Goal: Task Accomplishment & Management: Manage account settings

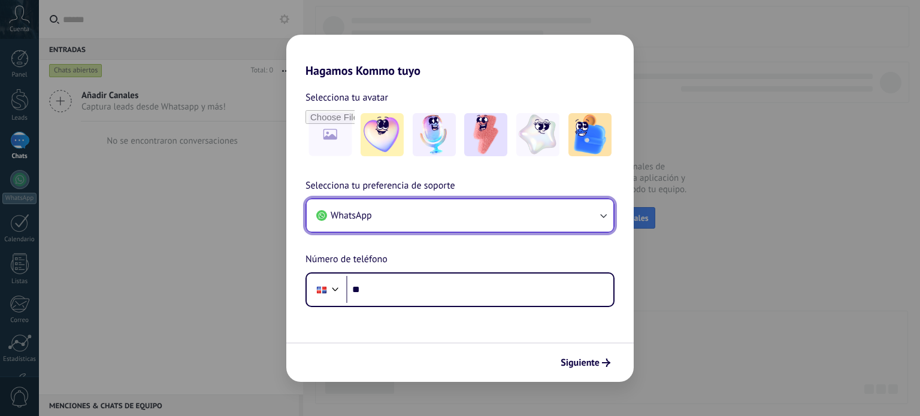
click at [406, 205] on button "WhatsApp" at bounding box center [460, 215] width 307 height 32
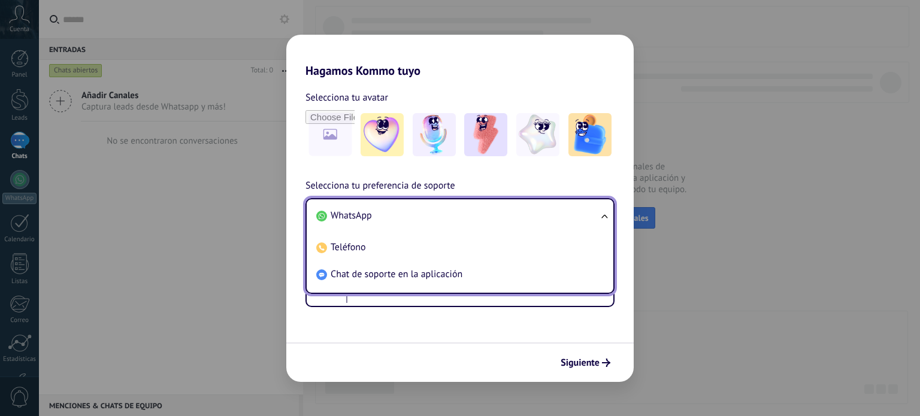
click at [370, 217] on span "WhatsApp" at bounding box center [351, 216] width 41 height 12
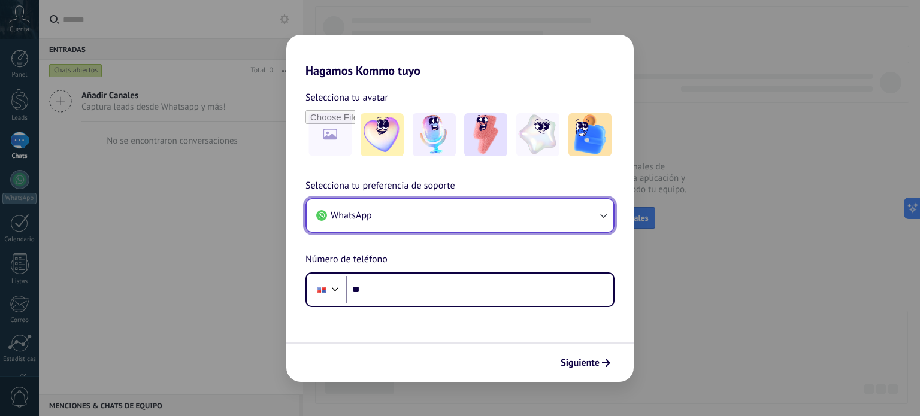
click at [542, 213] on button "WhatsApp" at bounding box center [460, 215] width 307 height 32
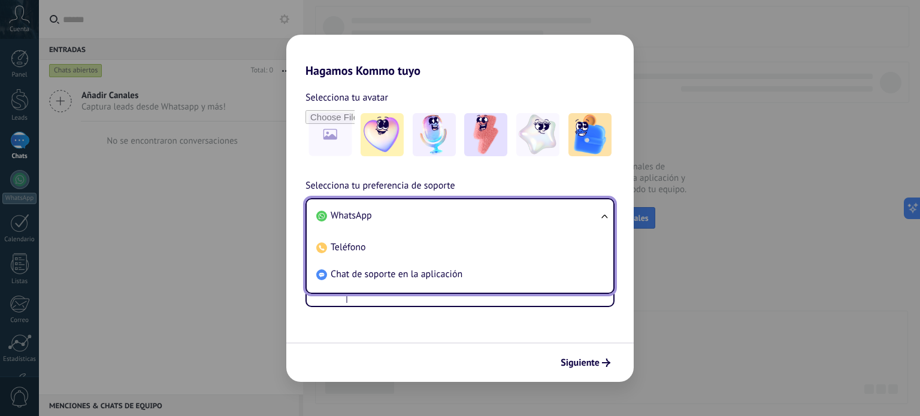
click at [352, 213] on span "WhatsApp" at bounding box center [351, 216] width 41 height 12
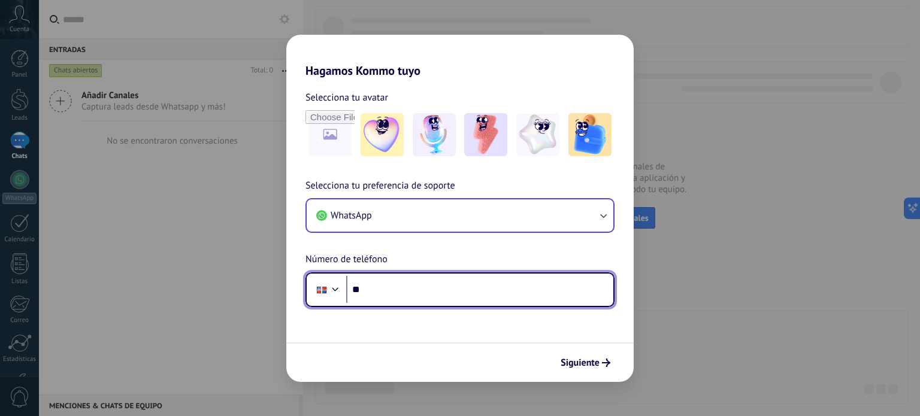
click at [412, 289] on input "**" at bounding box center [479, 290] width 267 height 28
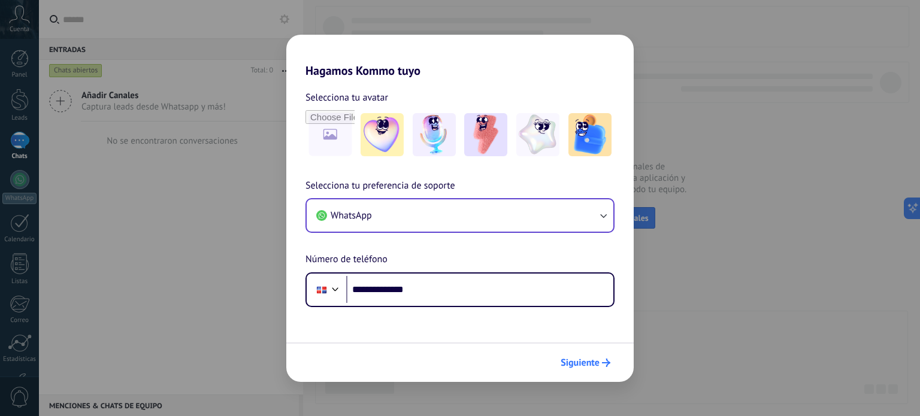
click at [578, 361] on span "Siguiente" at bounding box center [580, 363] width 39 height 8
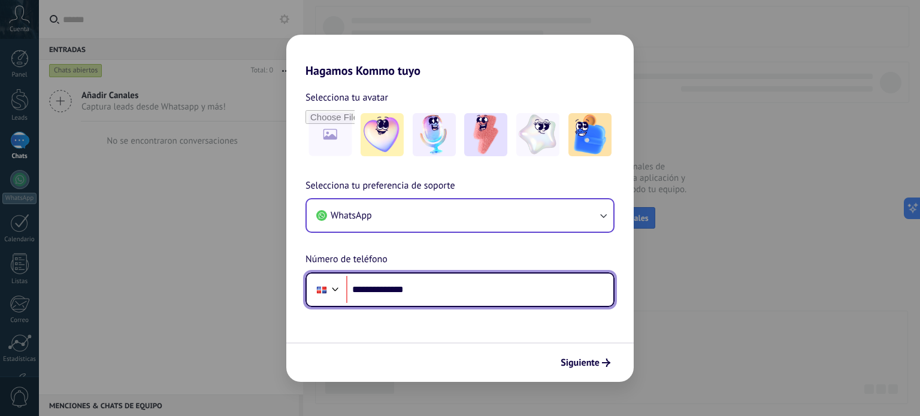
click at [436, 283] on input "**********" at bounding box center [479, 290] width 267 height 28
type input "**********"
click at [337, 290] on div at bounding box center [335, 288] width 14 height 14
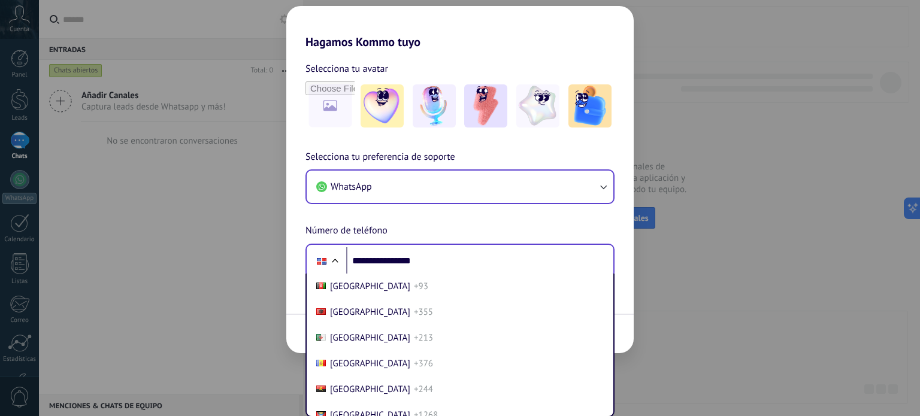
scroll to position [1253, 0]
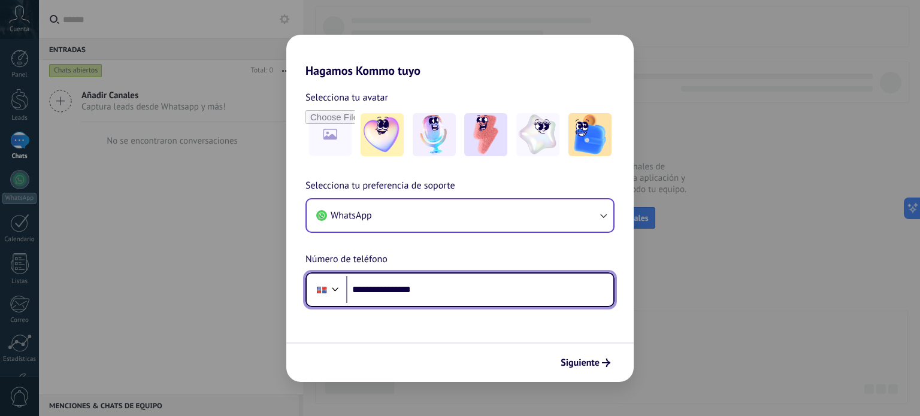
click at [465, 261] on div "**********" at bounding box center [459, 243] width 347 height 129
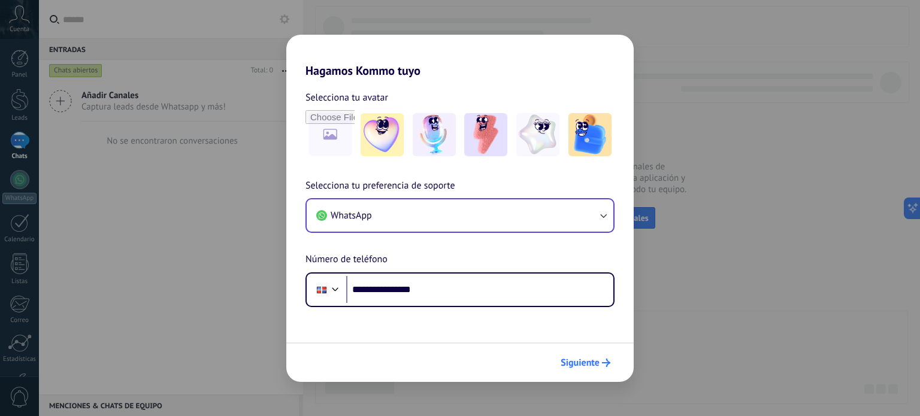
click at [592, 360] on span "Siguiente" at bounding box center [580, 363] width 39 height 8
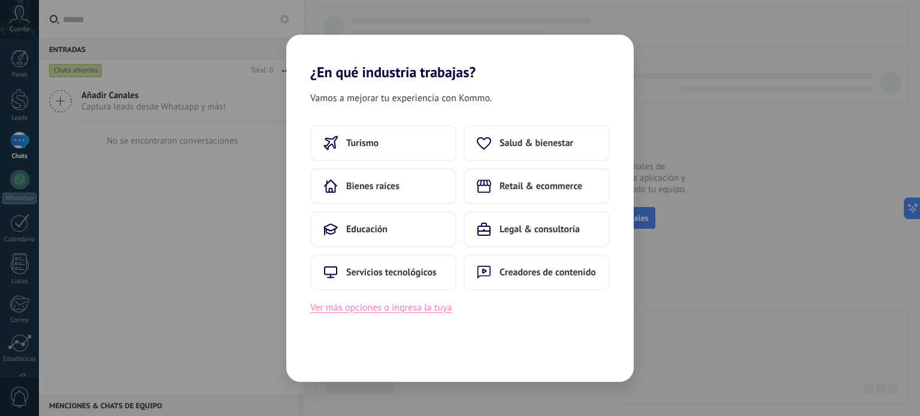
click at [394, 311] on button "Ver más opciones o ingresa la tuya" at bounding box center [380, 308] width 141 height 16
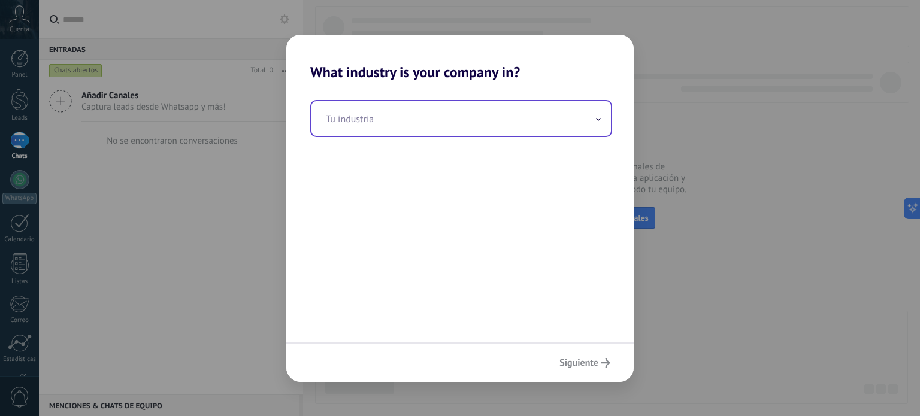
click at [591, 121] on input "text" at bounding box center [462, 118] width 300 height 35
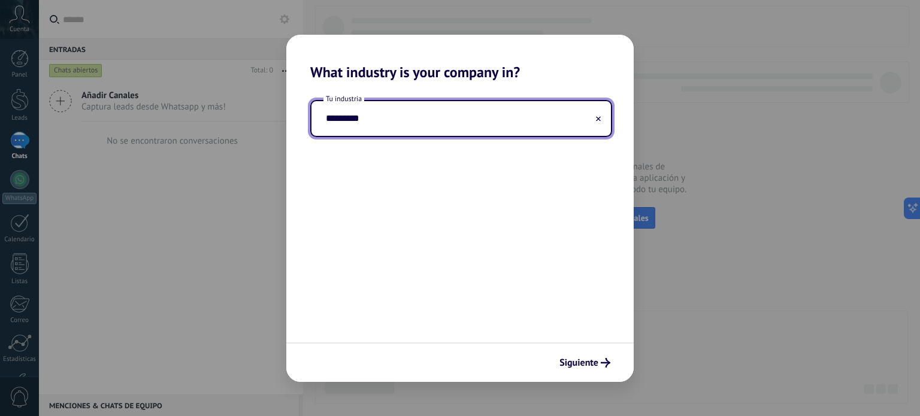
type input "*********"
click at [588, 364] on span "Siguiente" at bounding box center [579, 363] width 39 height 8
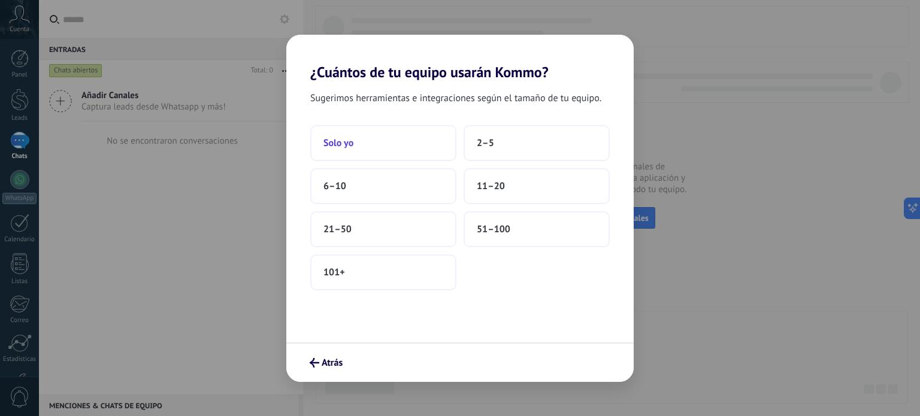
click at [412, 134] on button "Solo yo" at bounding box center [383, 143] width 146 height 36
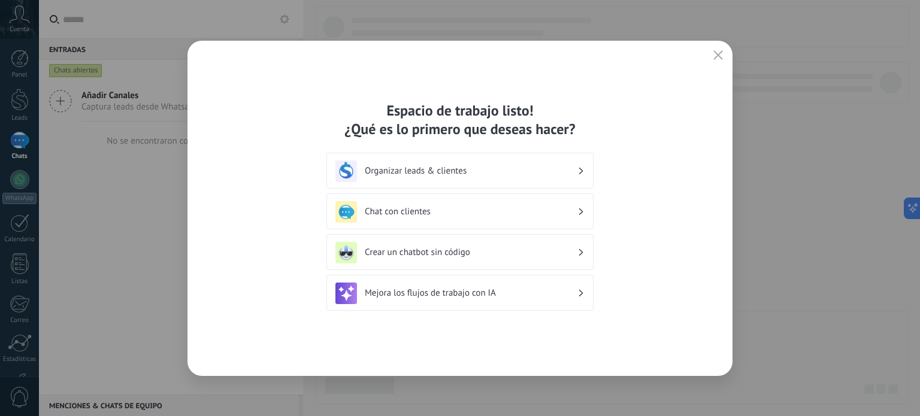
click at [519, 173] on h3 "Organizar leads & clientes" at bounding box center [471, 170] width 213 height 11
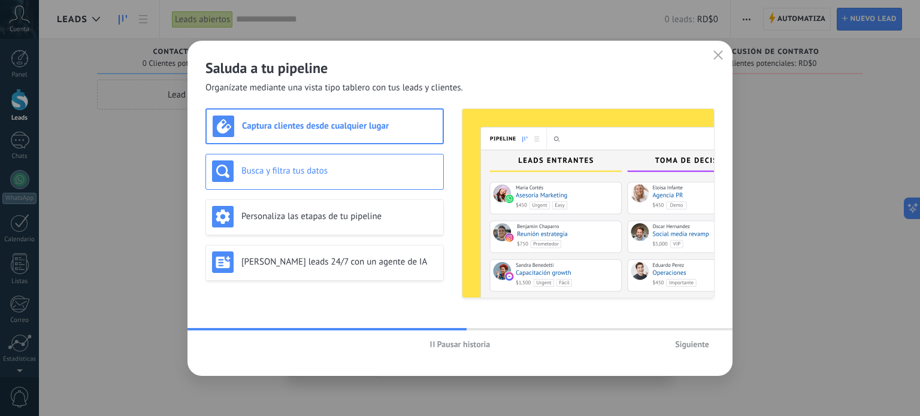
click at [379, 170] on h3 "Busca y filtra tus datos" at bounding box center [339, 170] width 196 height 11
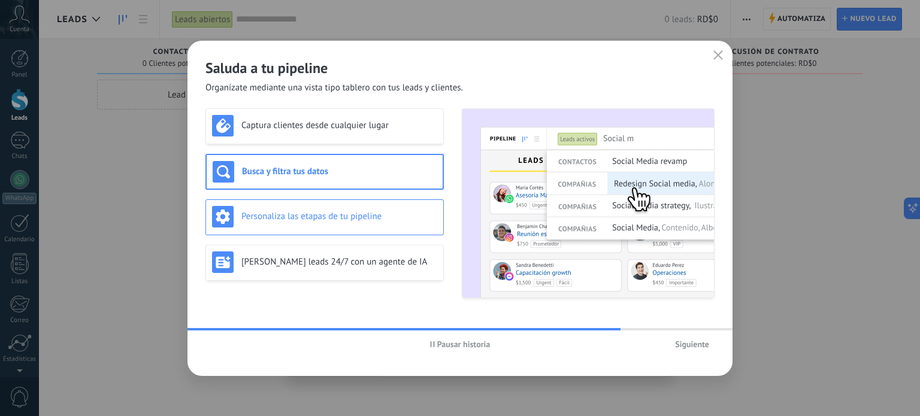
click at [391, 216] on h3 "Personaliza las etapas de tu pipeline" at bounding box center [339, 216] width 196 height 11
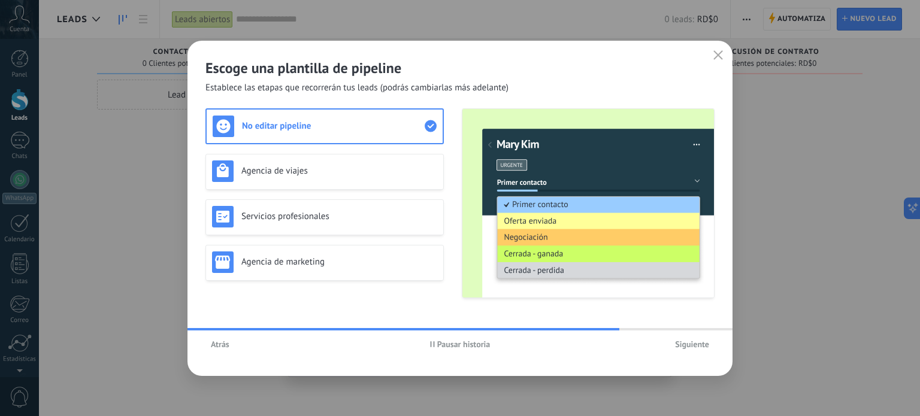
click at [367, 117] on div "No editar pipeline" at bounding box center [325, 127] width 224 height 22
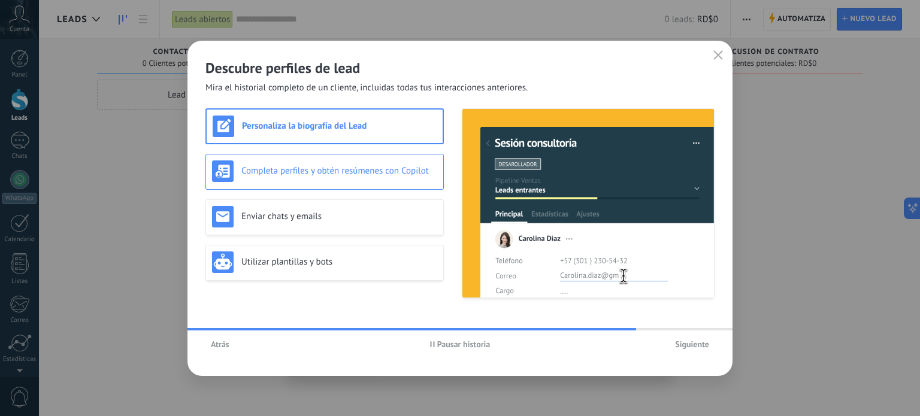
click at [374, 170] on h3 "Completa perfiles y obtén resúmenes con Copilot" at bounding box center [339, 170] width 196 height 11
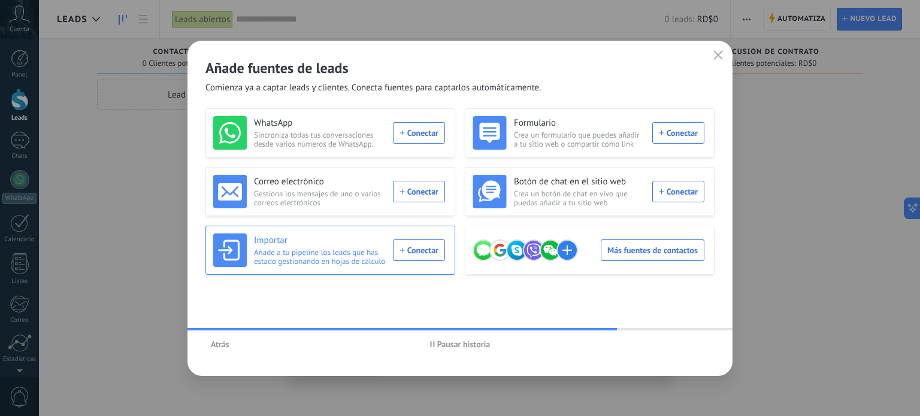
click at [422, 244] on div "Importar Añade a tu pipeline los leads que has estado gestionando en hojas de c…" at bounding box center [329, 251] width 232 height 34
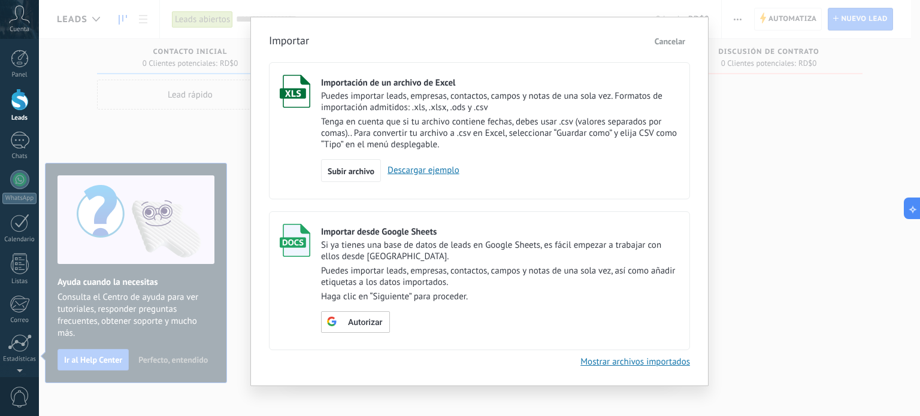
scroll to position [31, 0]
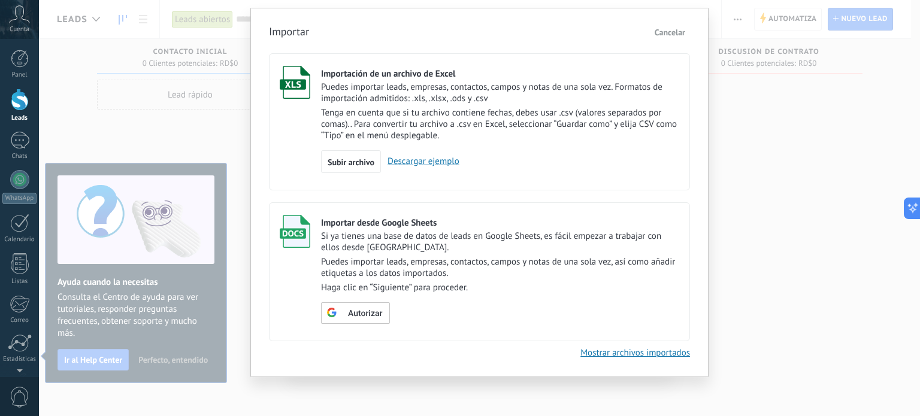
click at [536, 126] on p "Tenga en cuenta que si tu archivo contiene fechas, debes usar .csv (valores sep…" at bounding box center [500, 124] width 358 height 34
click at [357, 162] on span "Subir archivo" at bounding box center [351, 162] width 47 height 8
click at [0, 0] on input "Importación de un archivo de Excel Puedes importar leads, empresas, contactos, …" at bounding box center [0, 0] width 0 height 0
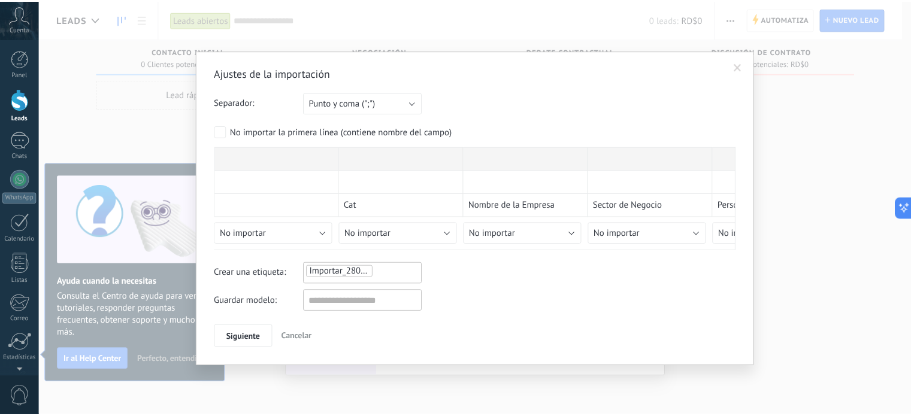
scroll to position [0, 0]
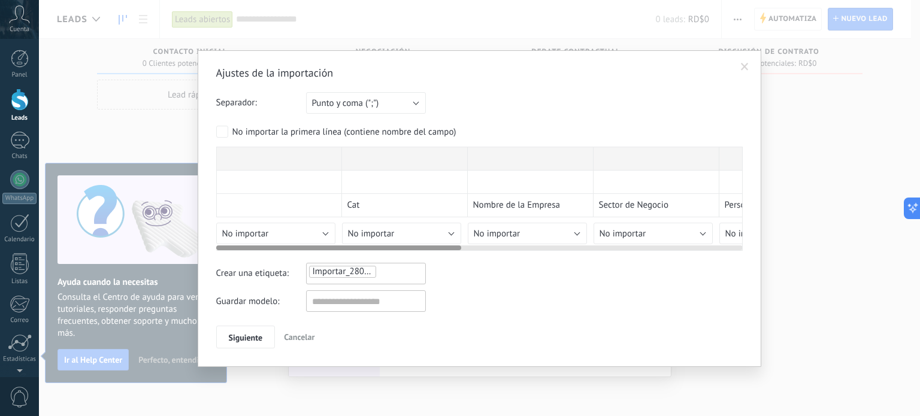
click at [242, 158] on div "Cat Nombre de la Empresa Sector de Negocio Persona de Contacto Teléfono Direcci…" at bounding box center [782, 196] width 1132 height 98
click at [248, 335] on span "Siguiente" at bounding box center [246, 338] width 34 height 8
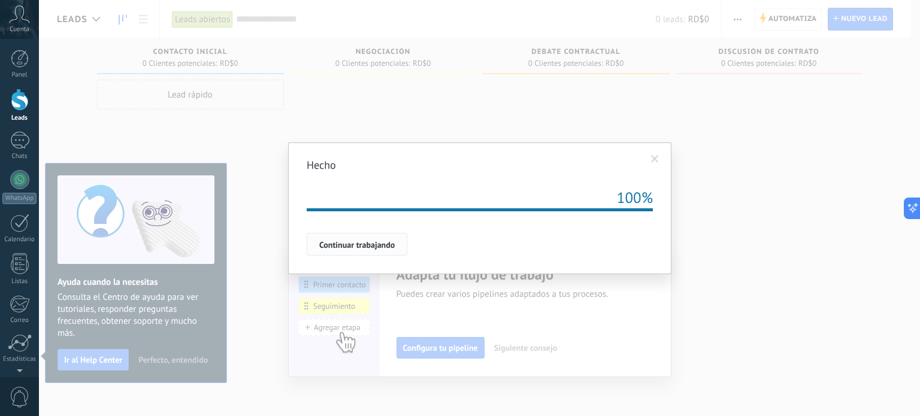
click at [362, 244] on span "Continuar trabajando" at bounding box center [356, 245] width 75 height 8
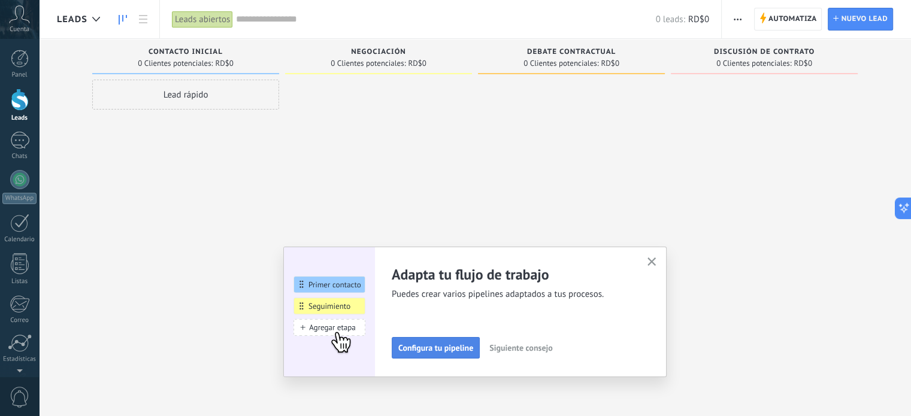
click at [445, 350] on span "Configura tu pipeline" at bounding box center [435, 348] width 75 height 8
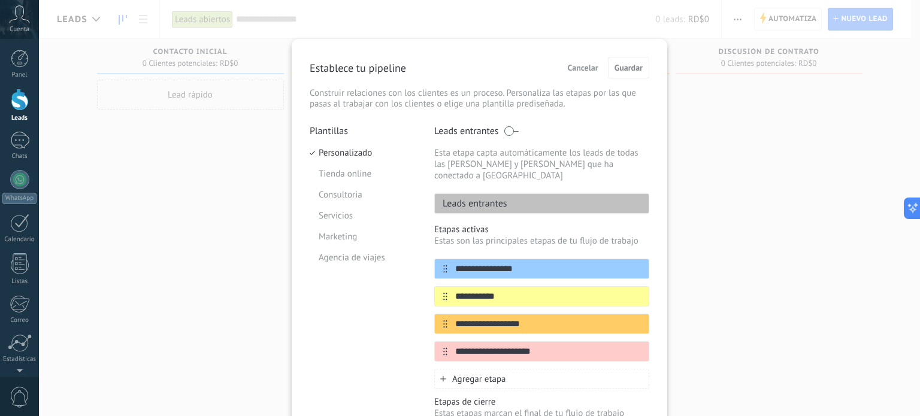
click at [531, 193] on div "Leads entrantes" at bounding box center [541, 203] width 215 height 20
click at [558, 263] on input "**********" at bounding box center [535, 269] width 174 height 13
click at [474, 235] on p "Estas son las principales etapas de tu flujo de trabajo" at bounding box center [541, 240] width 215 height 11
click at [697, 150] on div "**********" at bounding box center [479, 208] width 881 height 416
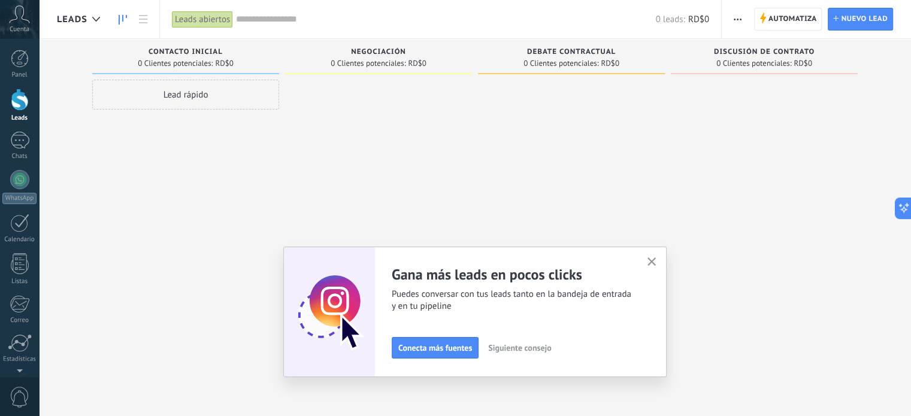
click at [654, 254] on div "Adapta tu flujo de trabajo Puedes crear varios pipelines adaptados a tus proces…" at bounding box center [474, 312] width 383 height 131
click at [657, 261] on use "button" at bounding box center [652, 262] width 9 height 9
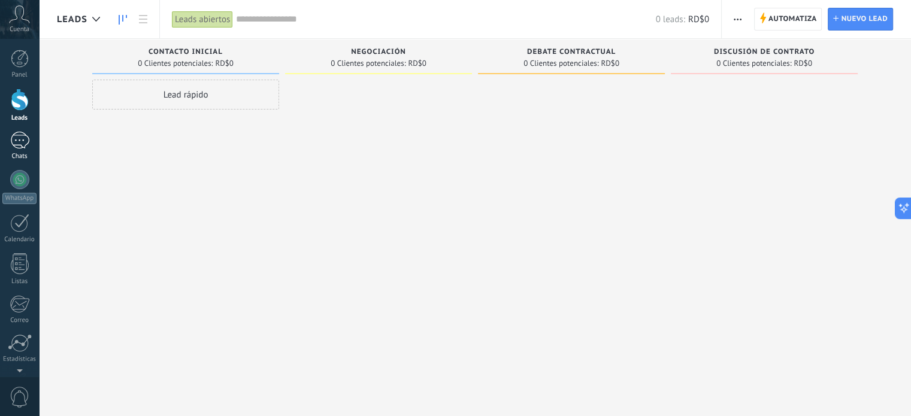
click at [16, 147] on div at bounding box center [19, 140] width 19 height 17
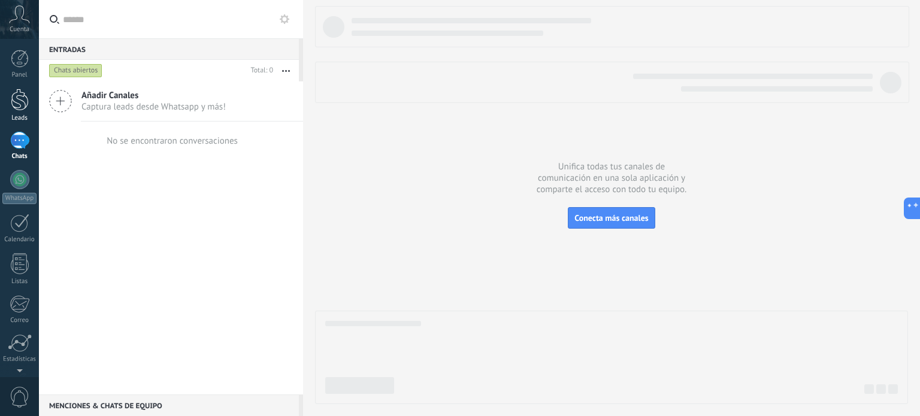
click at [23, 107] on div at bounding box center [20, 100] width 18 height 22
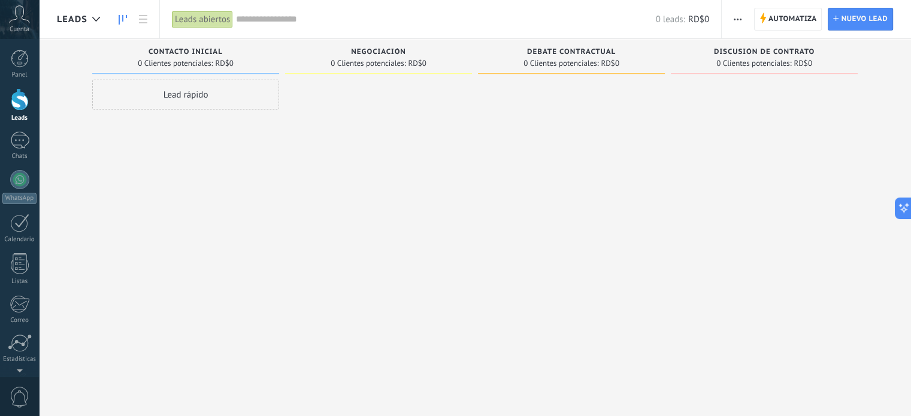
click at [201, 97] on div "Lead rápido" at bounding box center [185, 95] width 187 height 30
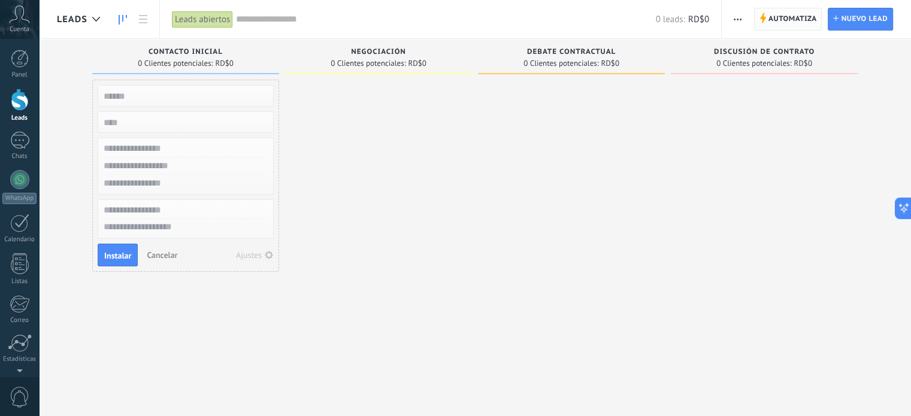
click at [799, 20] on span "Automatiza" at bounding box center [793, 19] width 49 height 22
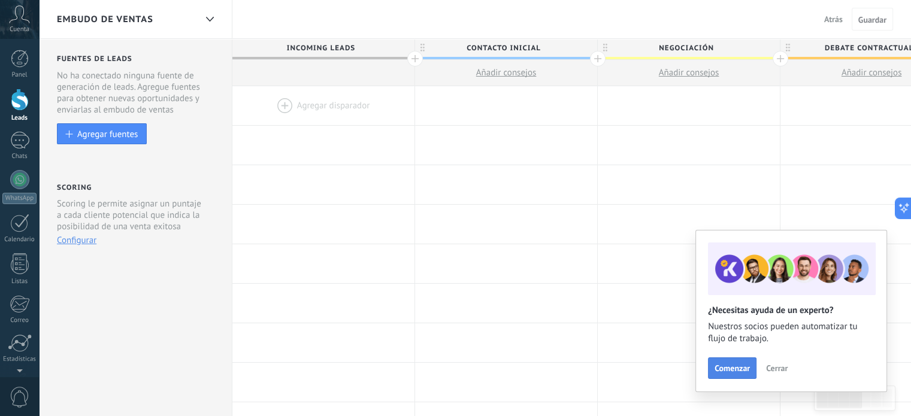
click at [715, 376] on button "Comenzar" at bounding box center [732, 369] width 49 height 22
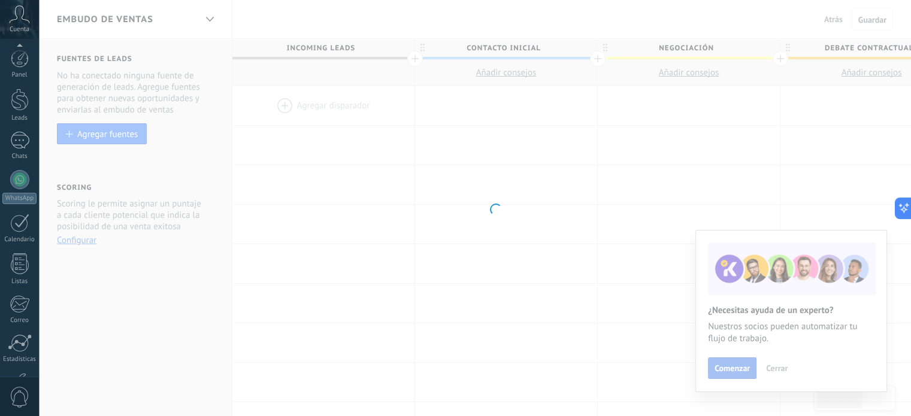
scroll to position [81, 0]
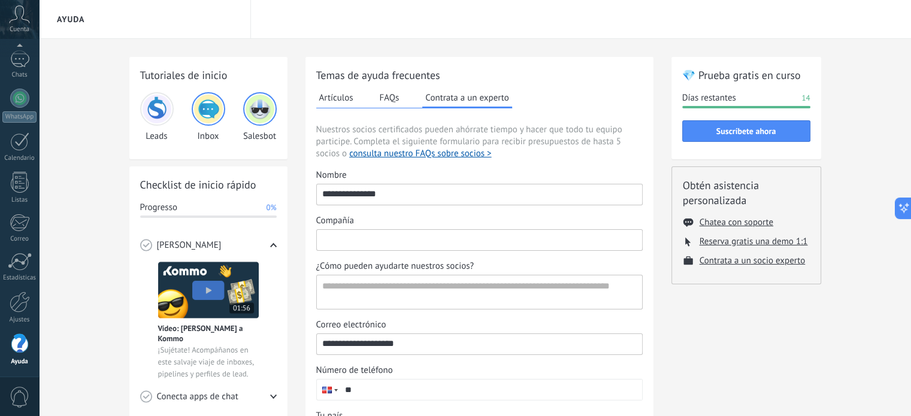
click at [387, 239] on input "Compañía" at bounding box center [479, 239] width 325 height 19
type input "*"
type input "**********"
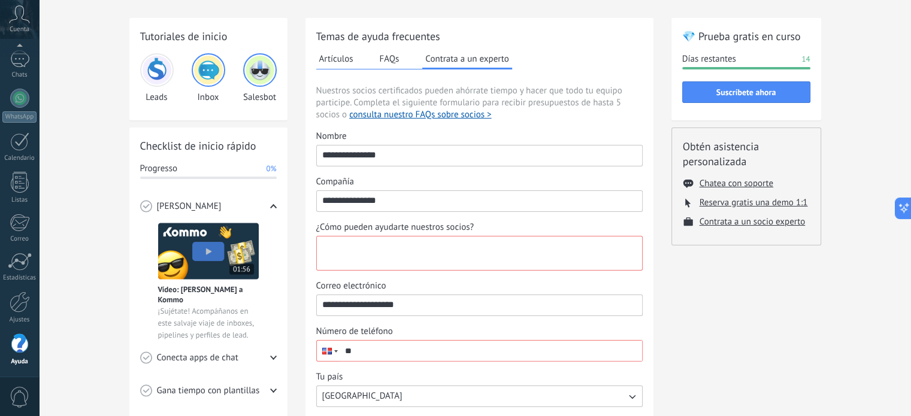
scroll to position [60, 0]
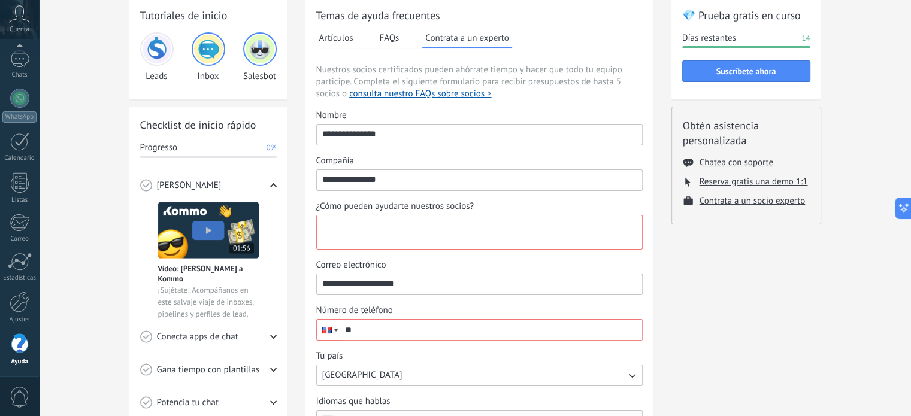
click at [490, 226] on textarea "¿Cómo pueden ayudarte nuestros socios?" at bounding box center [478, 233] width 323 height 34
click at [493, 225] on textarea "¿Cómo pueden ayudarte nuestros socios?" at bounding box center [478, 233] width 323 height 34
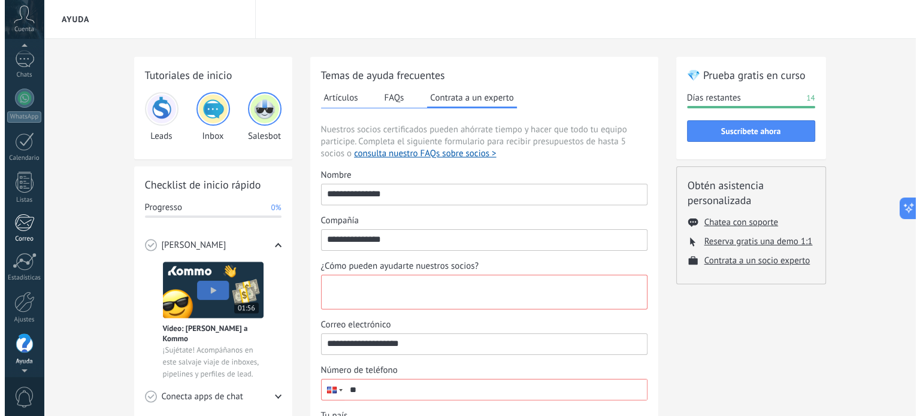
scroll to position [74, 0]
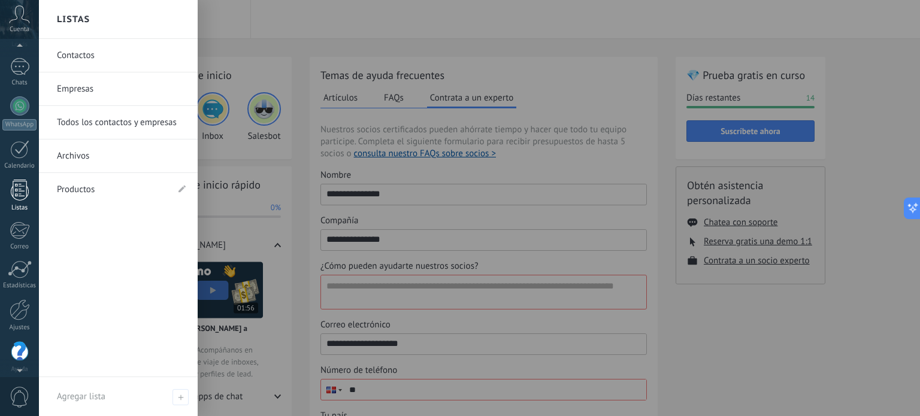
click at [13, 199] on div at bounding box center [20, 190] width 18 height 21
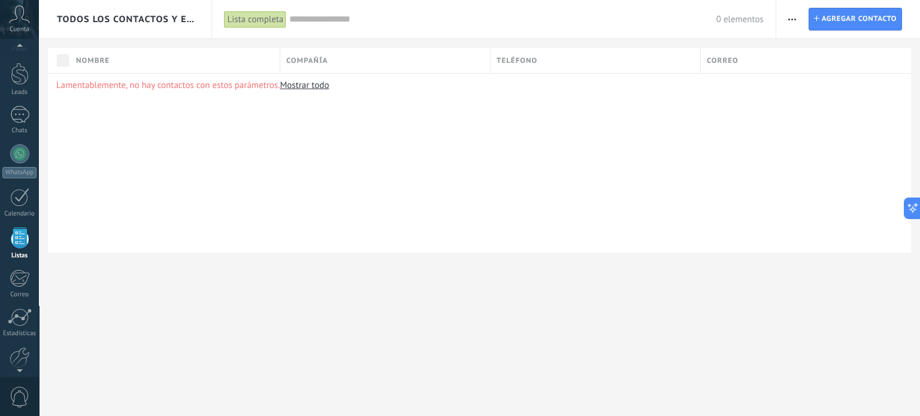
scroll to position [74, 0]
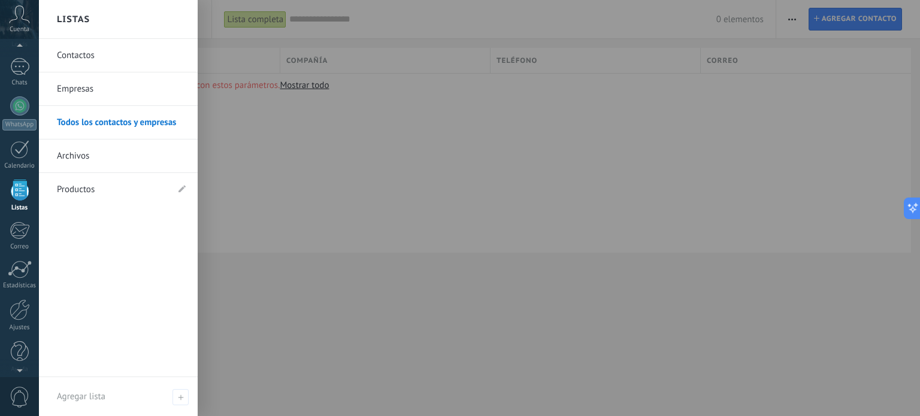
click at [19, 182] on div at bounding box center [20, 190] width 18 height 21
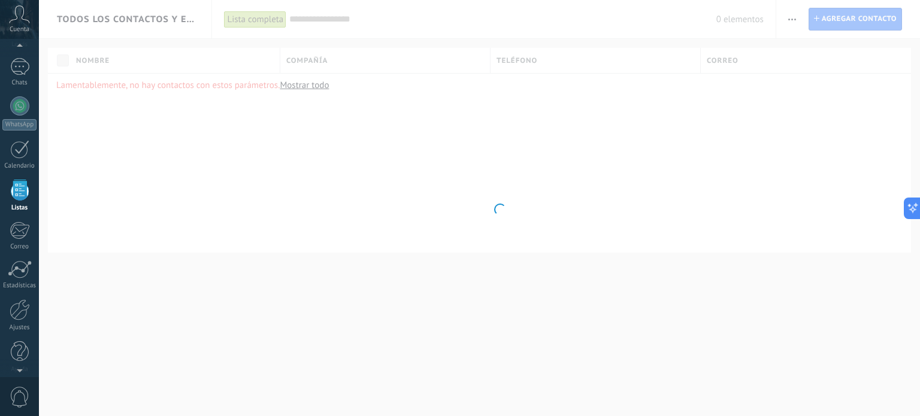
click at [19, 182] on div at bounding box center [20, 190] width 18 height 21
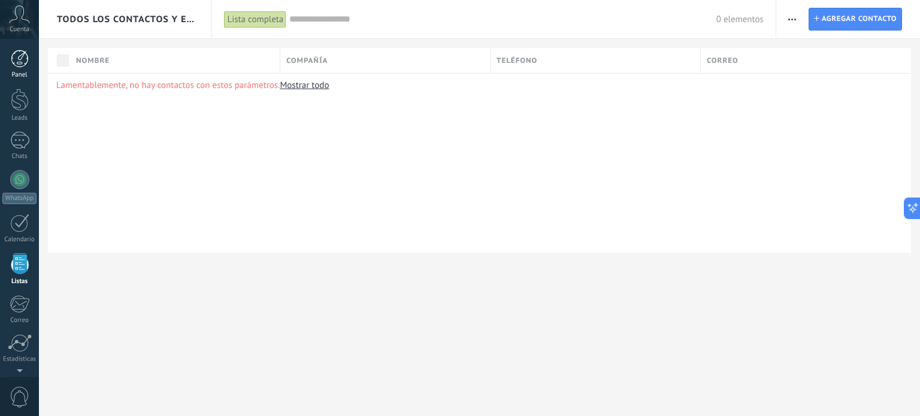
click at [19, 65] on div at bounding box center [20, 59] width 18 height 18
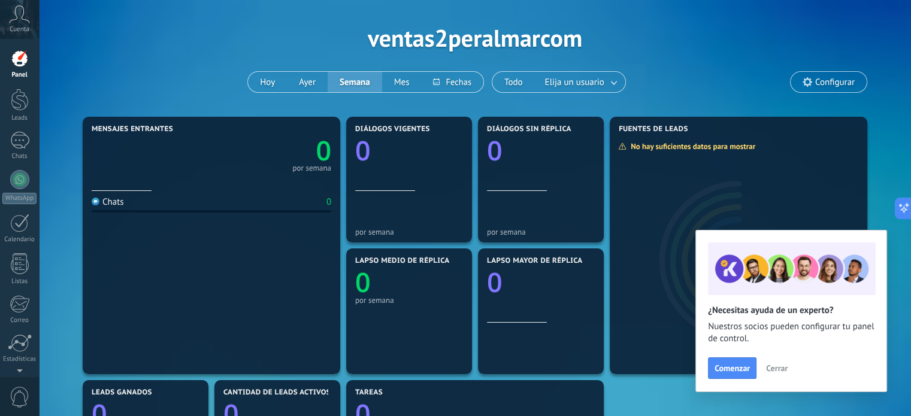
scroll to position [60, 0]
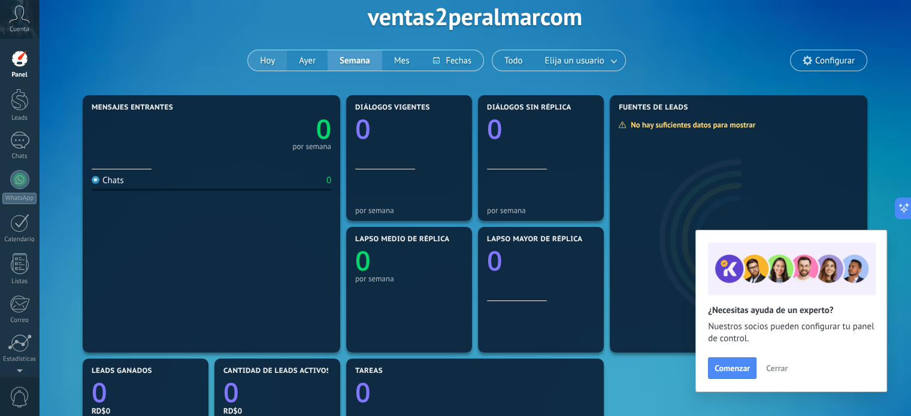
click at [276, 57] on button "Hoy" at bounding box center [267, 60] width 39 height 20
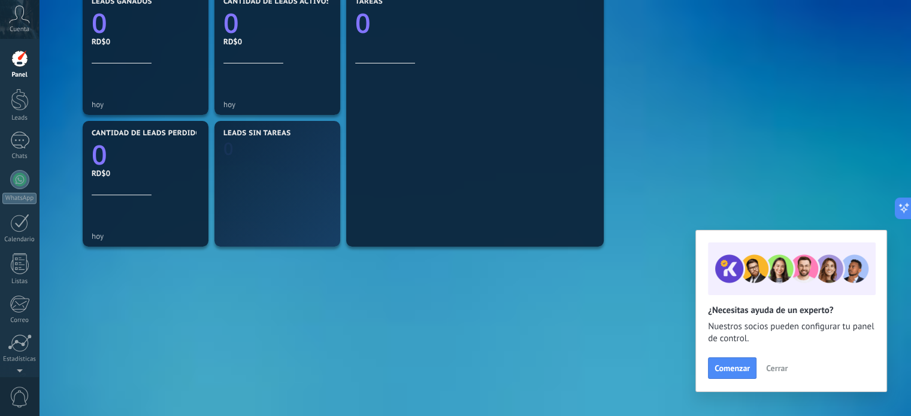
scroll to position [431, 0]
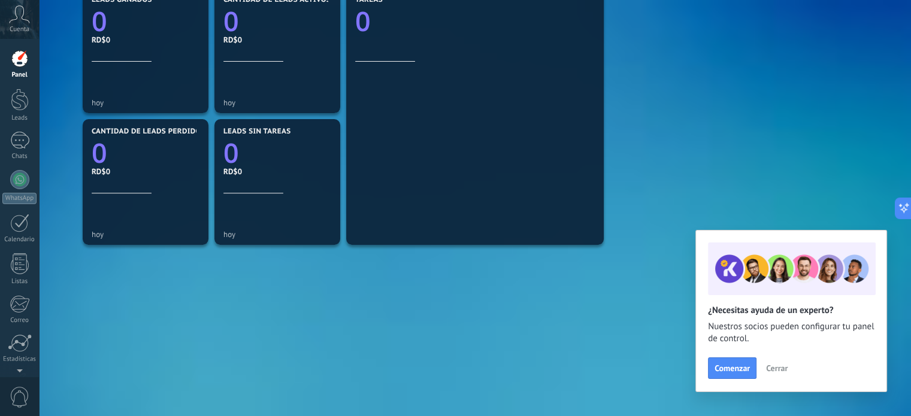
click at [774, 376] on button "Cerrar" at bounding box center [777, 368] width 32 height 18
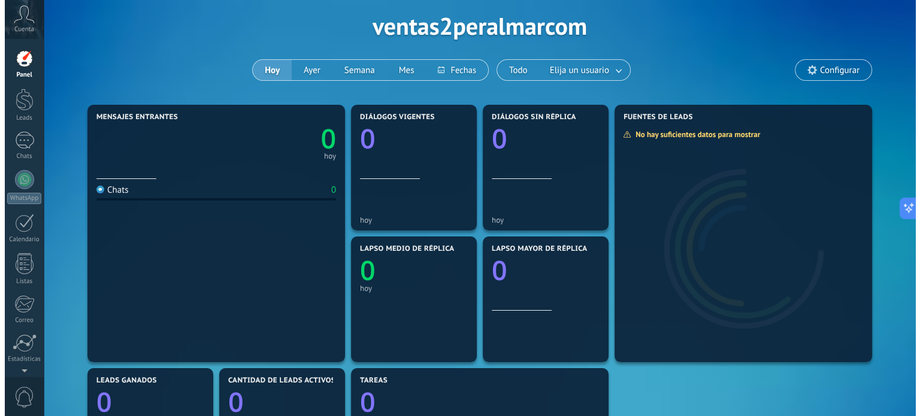
scroll to position [0, 0]
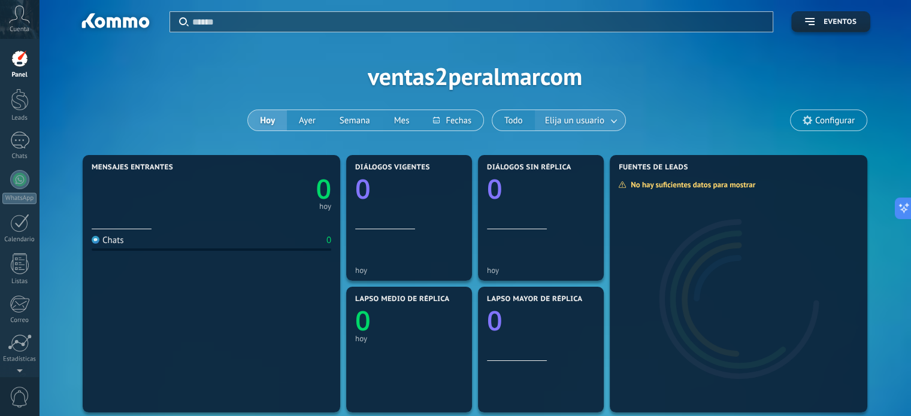
click at [580, 124] on span "Elija un usuario" at bounding box center [575, 121] width 64 height 16
click at [840, 13] on button "Eventos" at bounding box center [830, 21] width 79 height 21
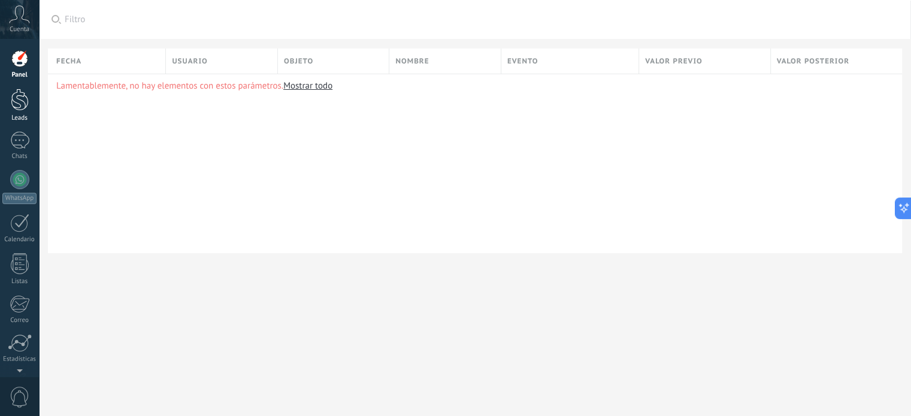
click at [18, 100] on div at bounding box center [20, 100] width 18 height 22
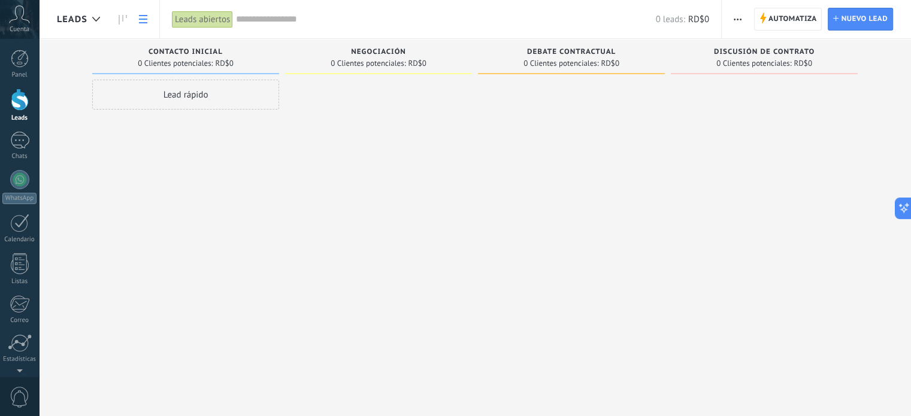
click at [144, 19] on icon at bounding box center [143, 19] width 8 height 8
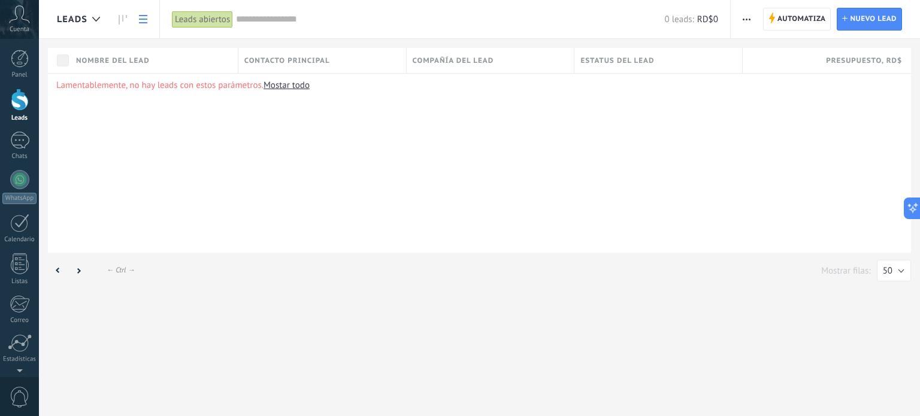
click at [11, 12] on icon at bounding box center [19, 14] width 21 height 18
